Goal: Task Accomplishment & Management: Use online tool/utility

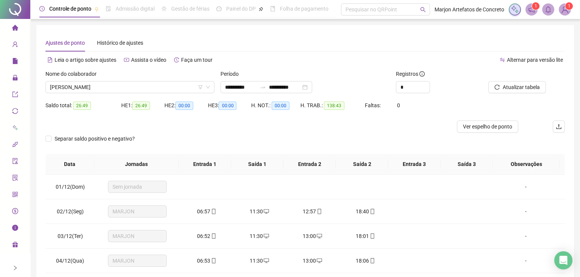
scroll to position [138, 0]
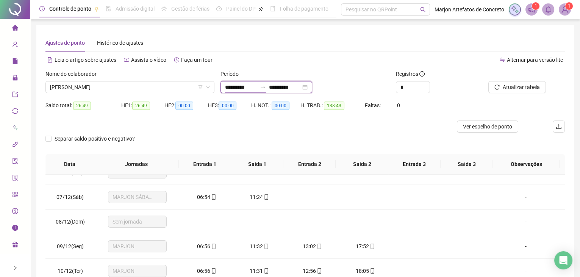
click at [240, 84] on input "**********" at bounding box center [241, 87] width 32 height 8
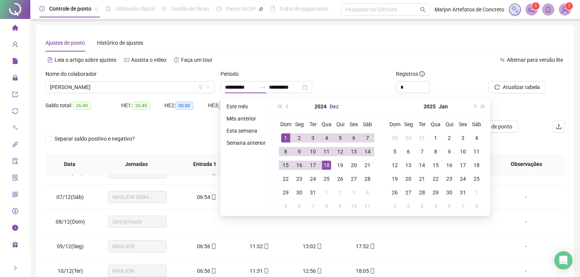
click at [331, 105] on button "Dez" at bounding box center [334, 106] width 9 height 15
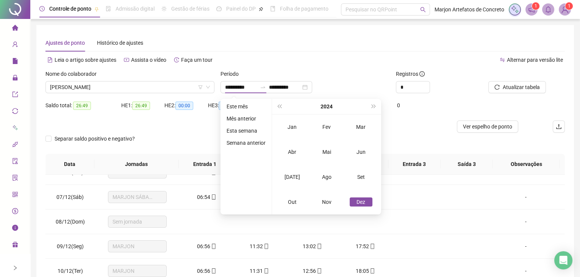
click at [334, 106] on div "2024" at bounding box center [326, 106] width 86 height 15
click at [332, 106] on div "2024" at bounding box center [326, 106] width 86 height 15
click at [328, 106] on button "2024" at bounding box center [327, 106] width 12 height 15
click at [300, 173] on div "2025" at bounding box center [292, 176] width 23 height 9
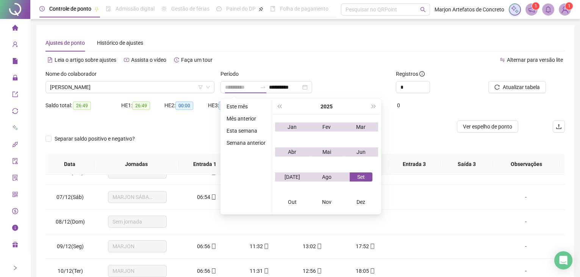
click at [357, 179] on div "Set" at bounding box center [361, 176] width 23 height 9
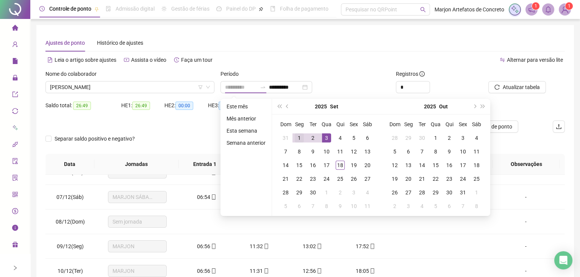
type input "**********"
click at [297, 138] on div "1" at bounding box center [299, 137] width 9 height 9
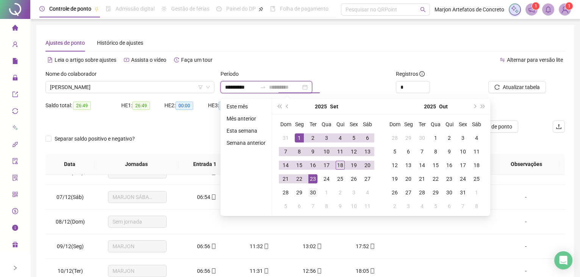
type input "**********"
click at [313, 188] on div "30" at bounding box center [312, 192] width 9 height 9
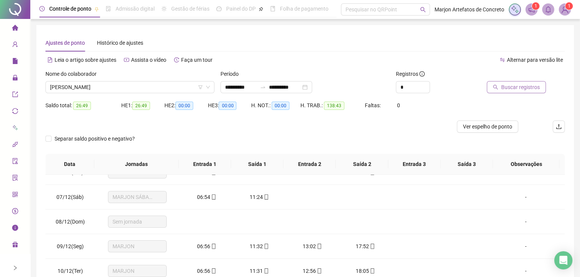
click at [524, 88] on span "Buscar registros" at bounding box center [520, 87] width 39 height 8
click at [138, 87] on span "[PERSON_NAME]" at bounding box center [130, 86] width 160 height 11
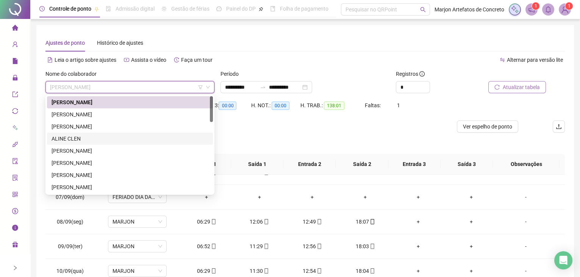
click at [94, 140] on div "ALINE CLEN" at bounding box center [130, 139] width 157 height 8
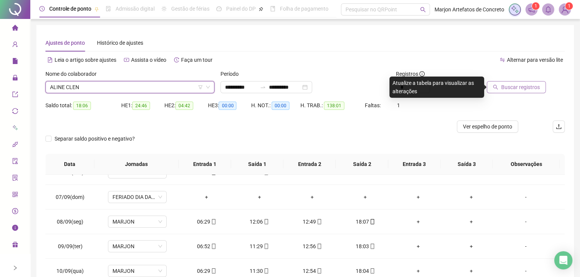
click at [509, 83] on button "Buscar registros" at bounding box center [516, 87] width 59 height 12
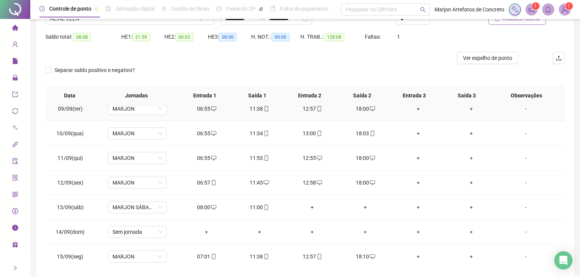
scroll to position [278, 0]
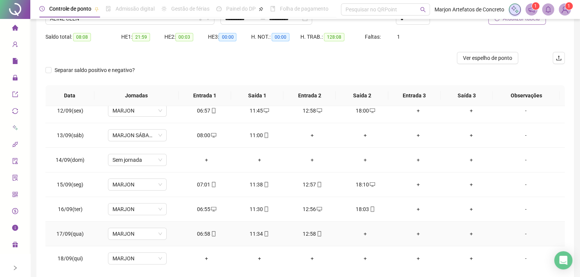
click at [361, 230] on div "+" at bounding box center [365, 234] width 41 height 8
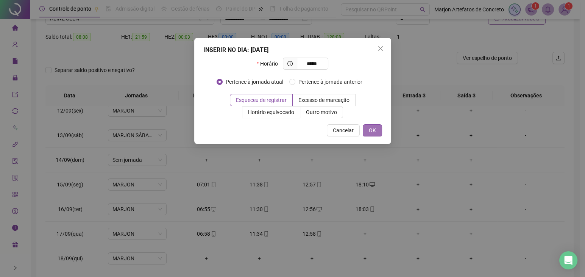
type input "*****"
click at [368, 132] on button "OK" at bounding box center [372, 130] width 19 height 12
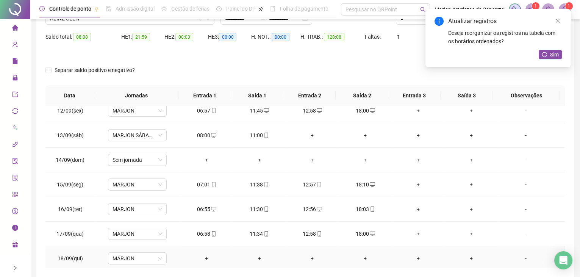
click at [210, 254] on div "+" at bounding box center [206, 258] width 41 height 8
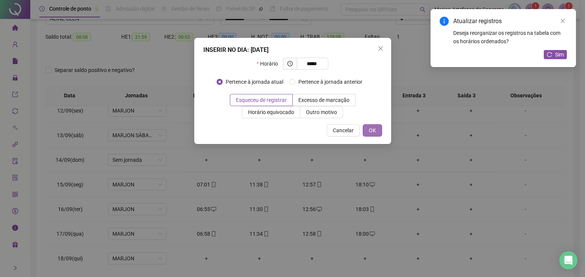
type input "*****"
click at [369, 130] on span "OK" at bounding box center [372, 130] width 7 height 8
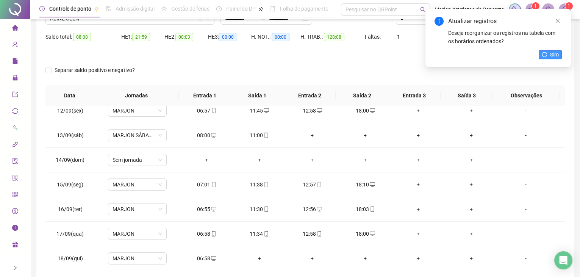
click at [557, 55] on span "Sim" at bounding box center [554, 54] width 9 height 8
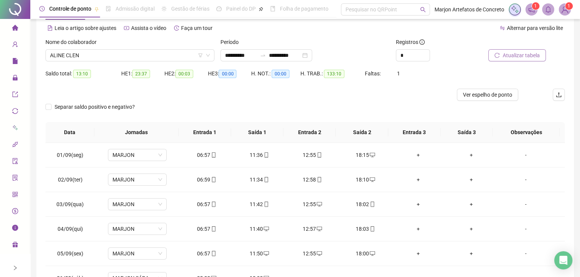
scroll to position [0, 0]
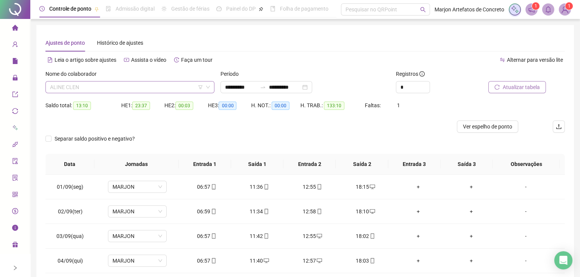
click at [135, 84] on span "ALINE CLEN" at bounding box center [130, 86] width 160 height 11
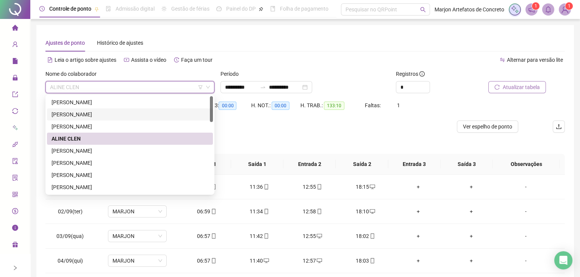
click at [94, 113] on div "[PERSON_NAME]" at bounding box center [130, 114] width 157 height 8
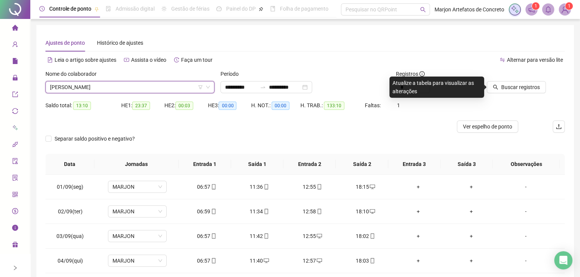
drag, startPoint x: 525, startPoint y: 85, endPoint x: 424, endPoint y: 95, distance: 102.4
click at [518, 85] on span "Buscar registros" at bounding box center [520, 87] width 39 height 8
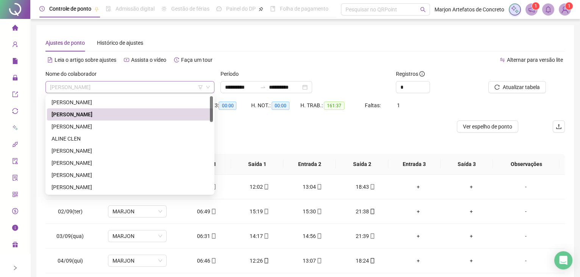
click at [133, 92] on span "[PERSON_NAME]" at bounding box center [130, 86] width 160 height 11
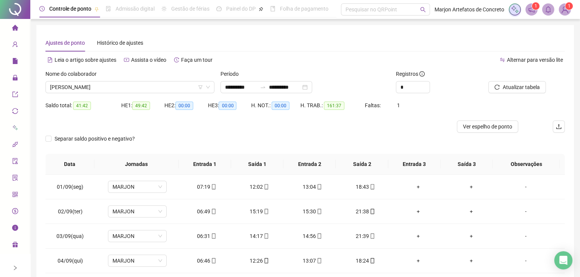
click at [25, 147] on span "Acesso à API" at bounding box center [37, 145] width 31 height 6
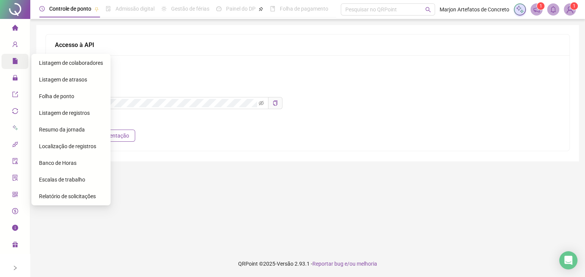
click at [17, 55] on span "file" at bounding box center [15, 62] width 6 height 15
click at [16, 67] on span "file" at bounding box center [15, 62] width 6 height 15
click at [44, 97] on span "Folha de ponto" at bounding box center [56, 96] width 35 height 6
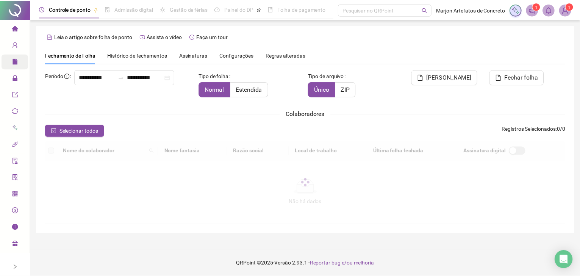
scroll to position [12, 0]
